Goal: Information Seeking & Learning: Check status

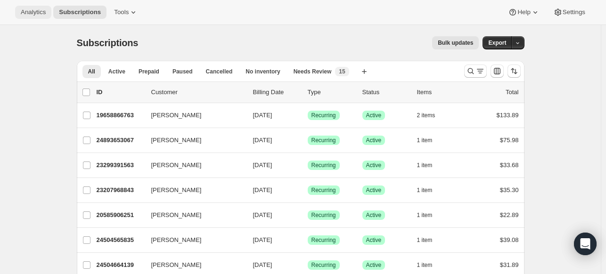
click at [26, 16] on span "Analytics" at bounding box center [33, 12] width 25 height 8
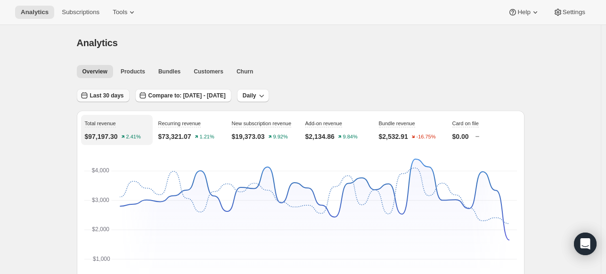
click at [114, 92] on span "Last 30 days" at bounding box center [107, 96] width 34 height 8
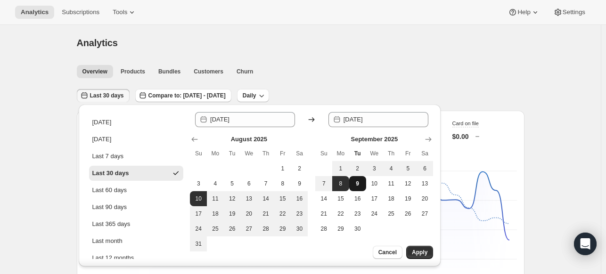
click at [359, 188] on button "9" at bounding box center [357, 183] width 17 height 15
type input "[DATE]"
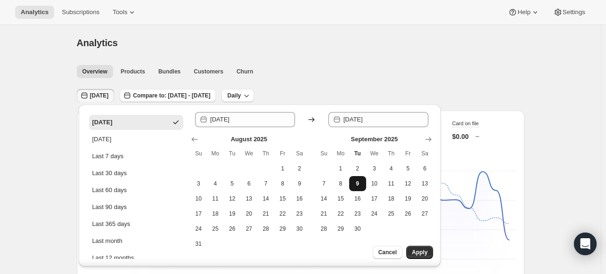
click at [359, 188] on button "9" at bounding box center [357, 183] width 17 height 15
click at [346, 185] on button "8" at bounding box center [340, 183] width 17 height 15
type input "[DATE]"
click at [346, 185] on button "8" at bounding box center [340, 183] width 17 height 15
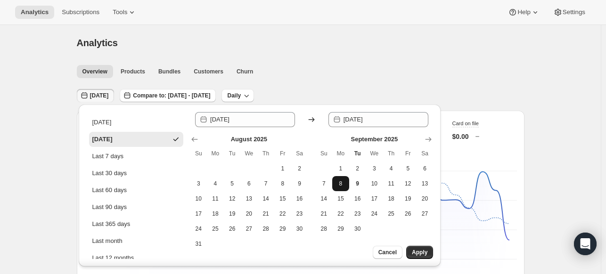
click at [346, 185] on button "8" at bounding box center [340, 183] width 17 height 15
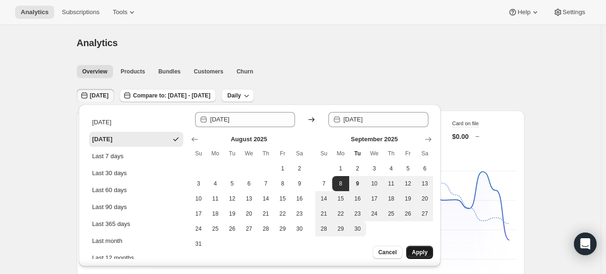
drag, startPoint x: 421, startPoint y: 260, endPoint x: 421, endPoint y: 254, distance: 5.2
click at [421, 261] on div "Cancel Apply" at bounding box center [386, 256] width 108 height 21
click at [421, 254] on span "Apply" at bounding box center [420, 253] width 16 height 8
